Goal: Browse casually

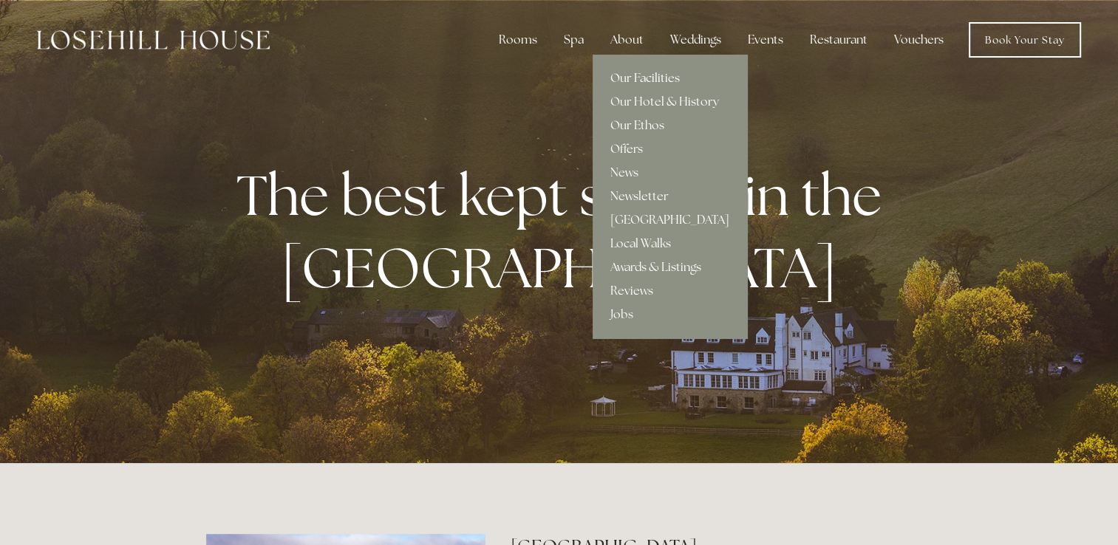
click at [629, 77] on link "Our Facilities" at bounding box center [670, 79] width 154 height 24
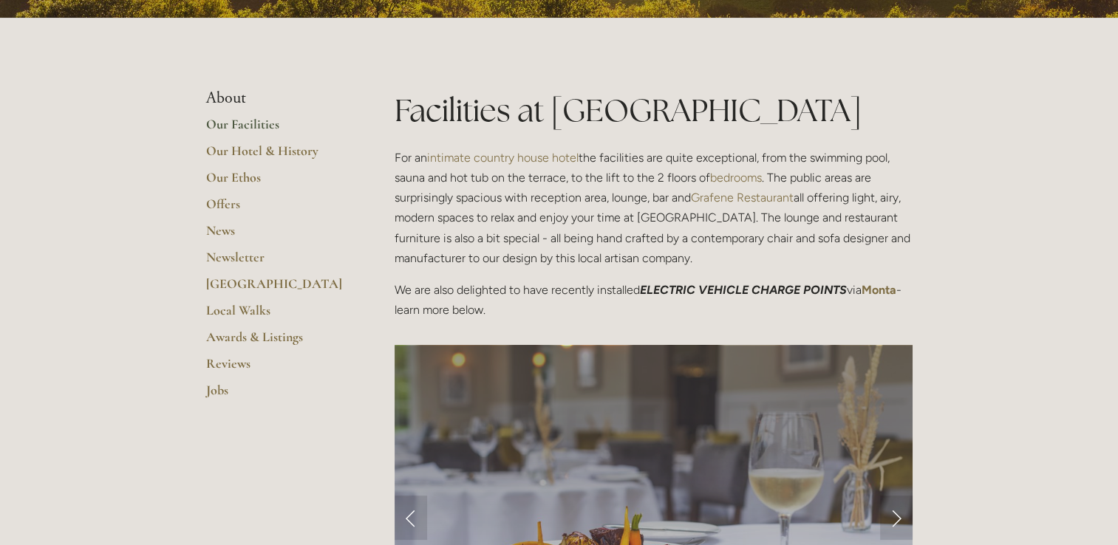
scroll to position [296, 0]
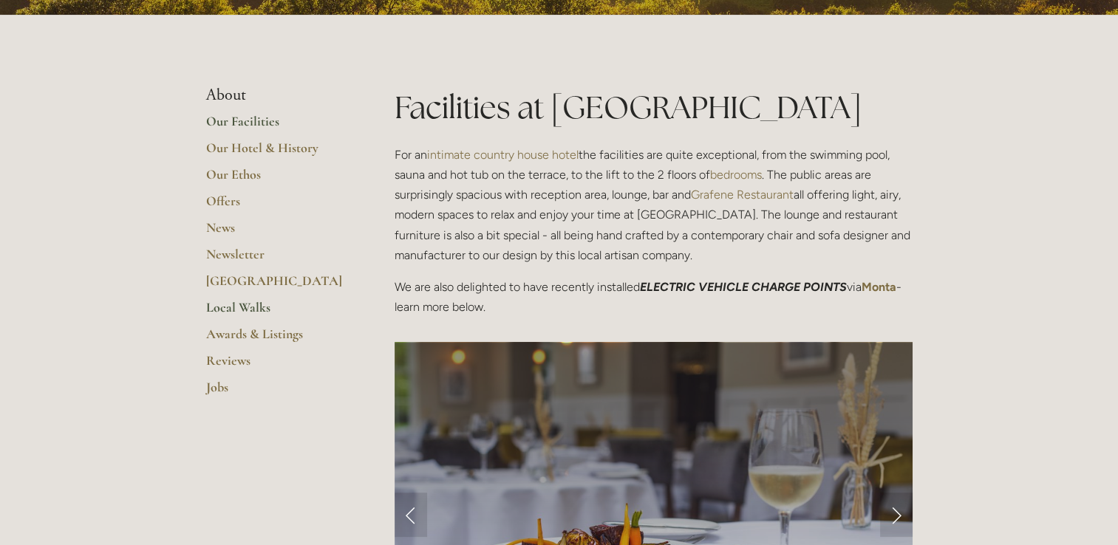
click at [233, 306] on link "Local Walks" at bounding box center [276, 312] width 141 height 27
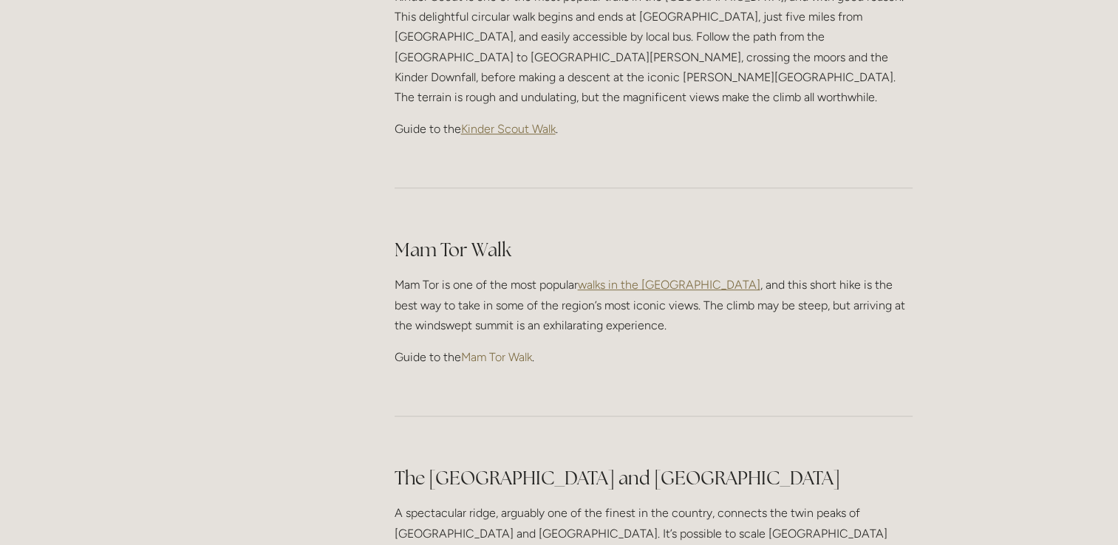
scroll to position [813, 0]
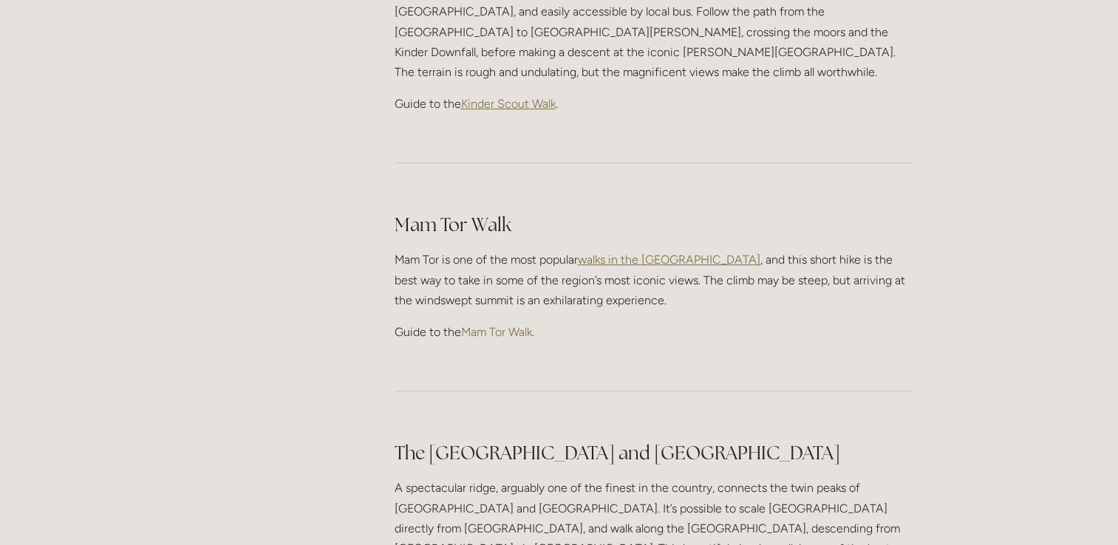
click at [491, 325] on link "Mam Tor Walk" at bounding box center [496, 332] width 71 height 14
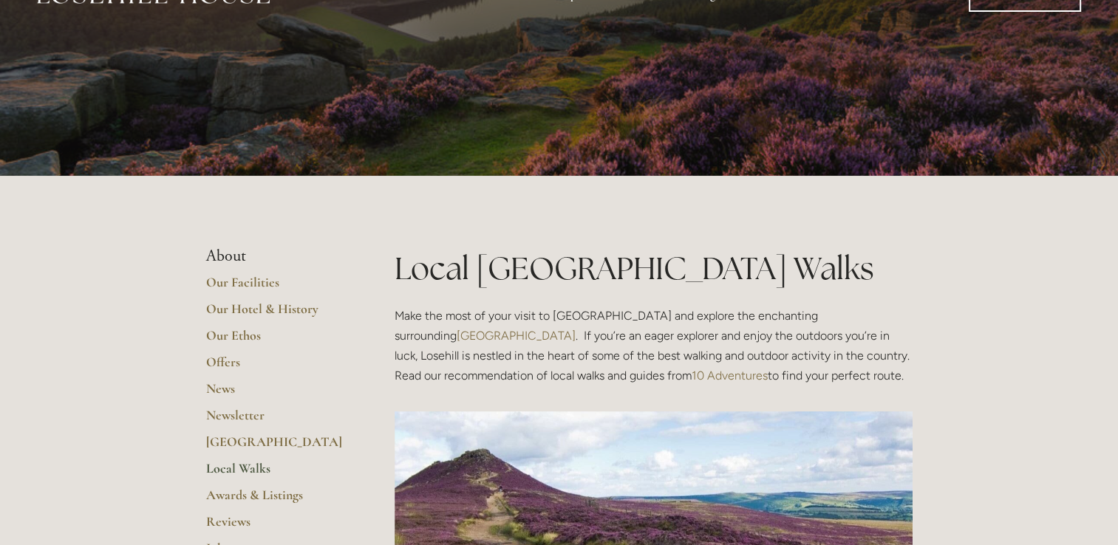
scroll to position [0, 0]
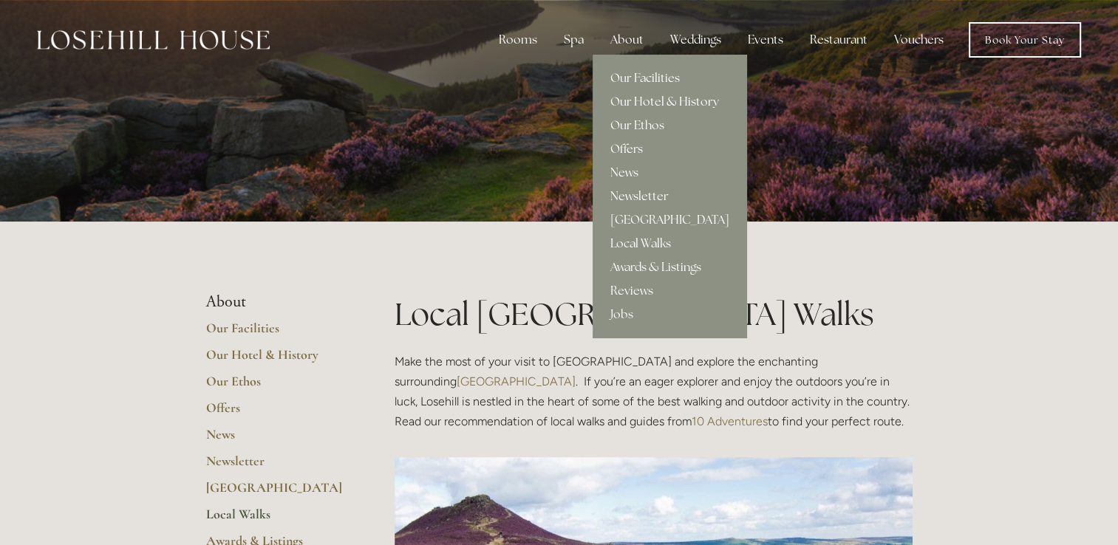
click at [646, 100] on link "Our Hotel & History" at bounding box center [670, 102] width 154 height 24
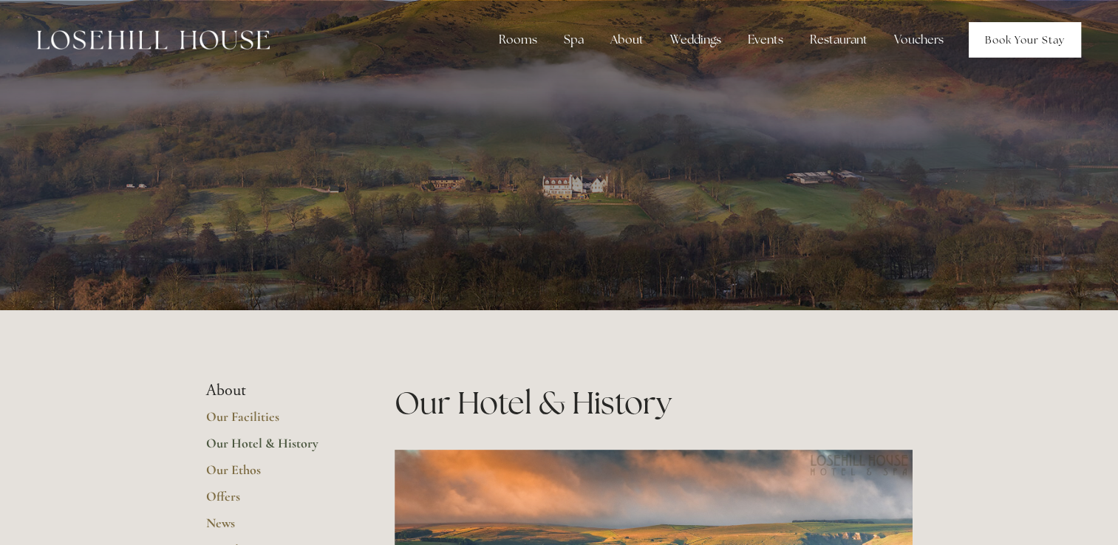
click at [1012, 37] on link "Book Your Stay" at bounding box center [1025, 39] width 112 height 35
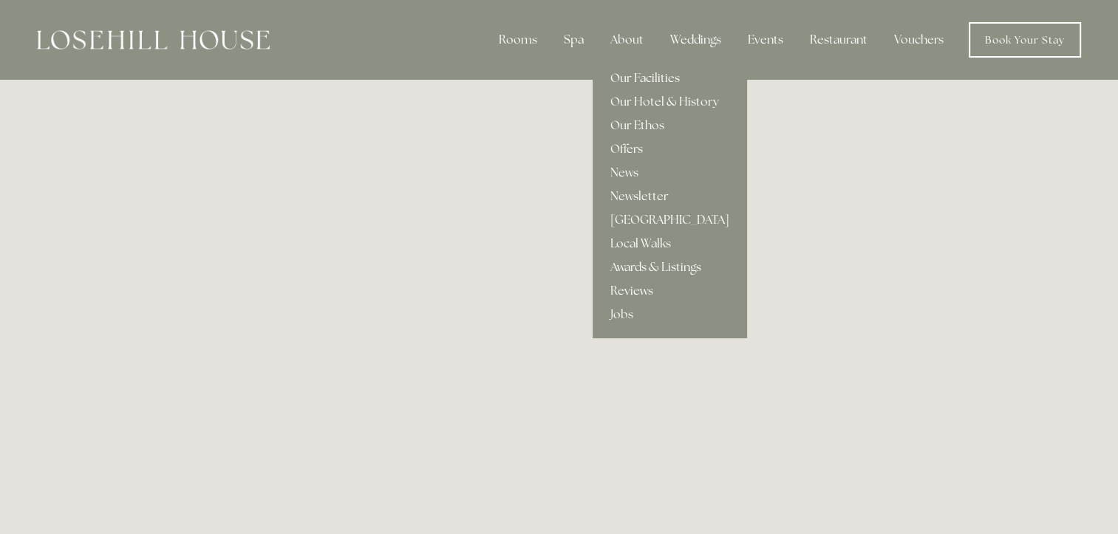
click at [641, 74] on link "Our Facilities" at bounding box center [670, 79] width 154 height 24
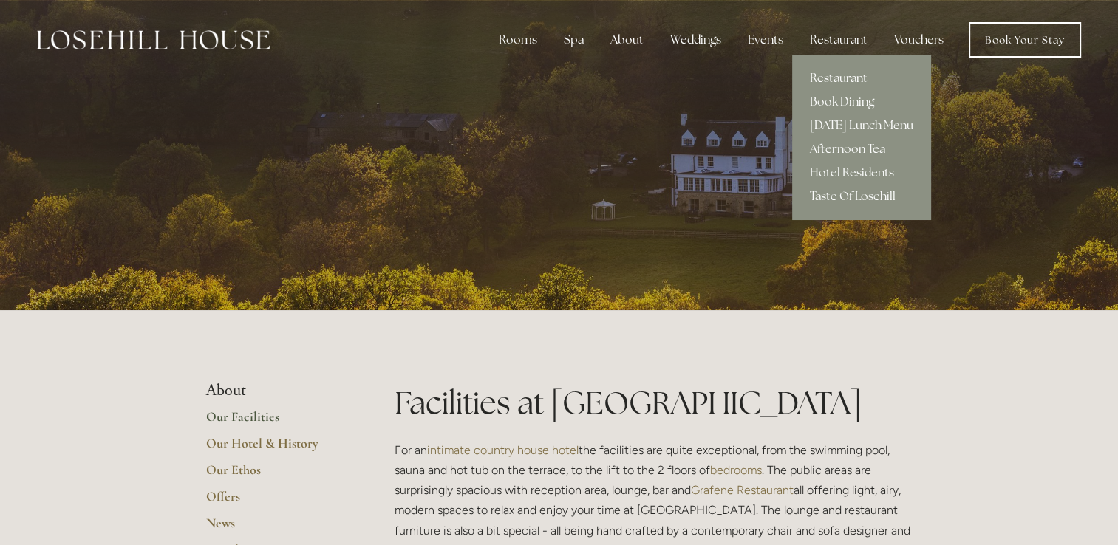
click at [823, 83] on link "Restaurant" at bounding box center [861, 79] width 139 height 24
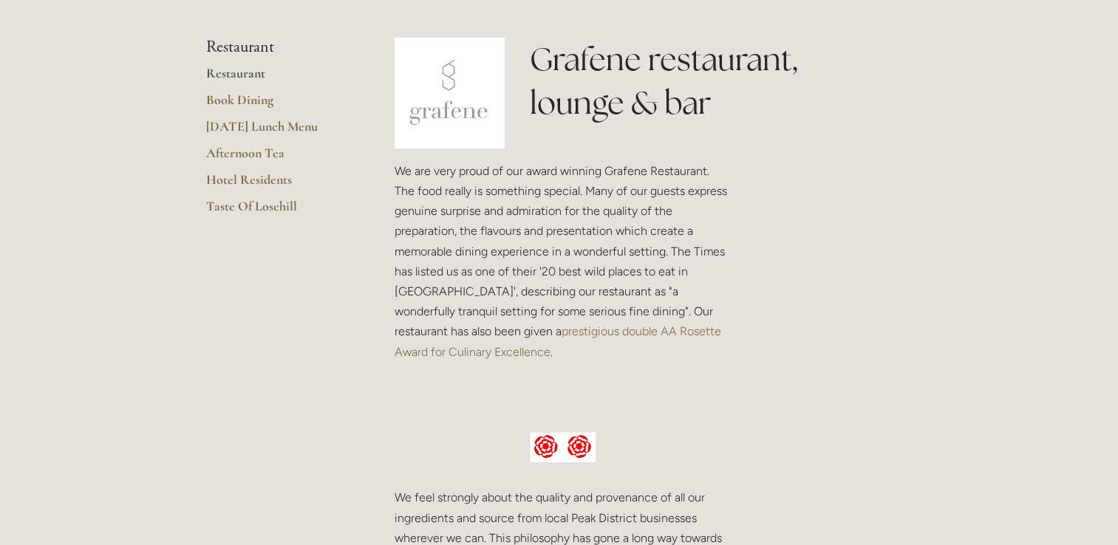
scroll to position [74, 0]
